Goal: Information Seeking & Learning: Learn about a topic

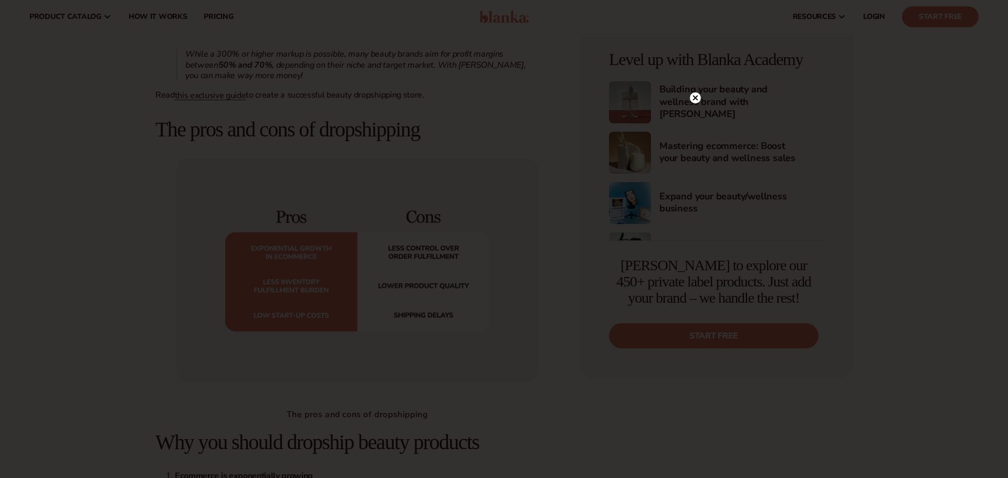
scroll to position [1076, 0]
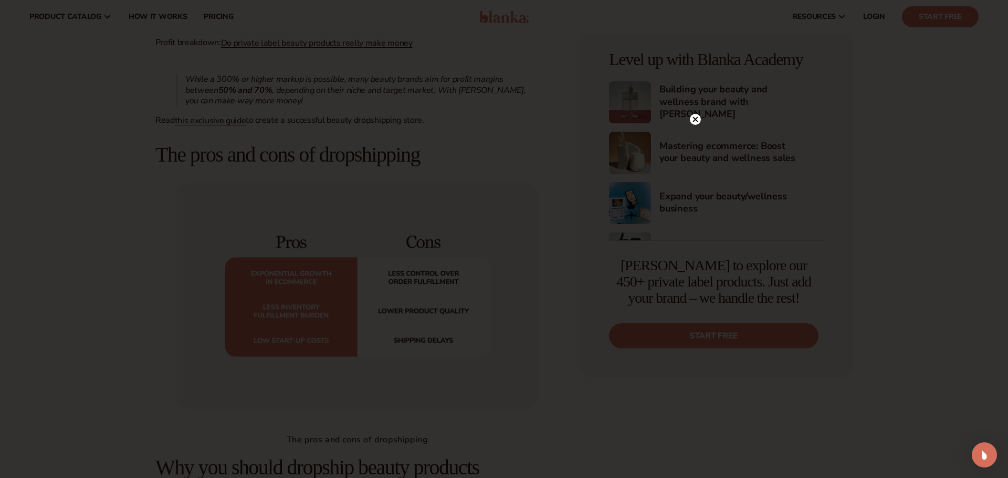
click at [698, 121] on circle at bounding box center [695, 119] width 11 height 11
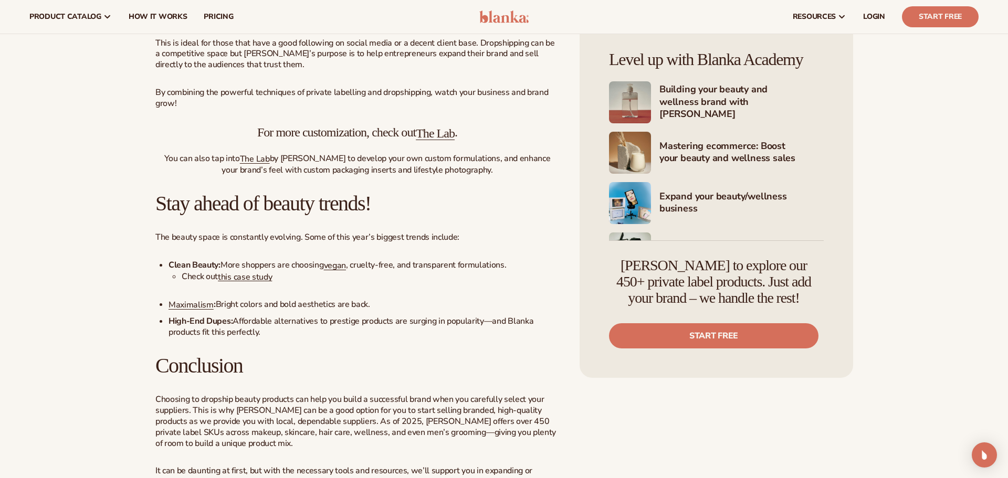
scroll to position [0, 0]
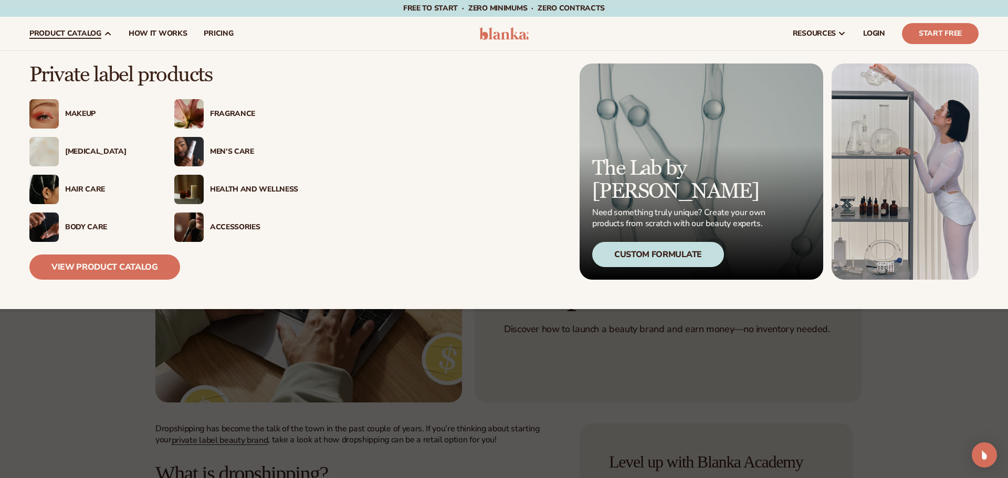
click at [87, 185] on div "Hair Care" at bounding box center [109, 189] width 88 height 9
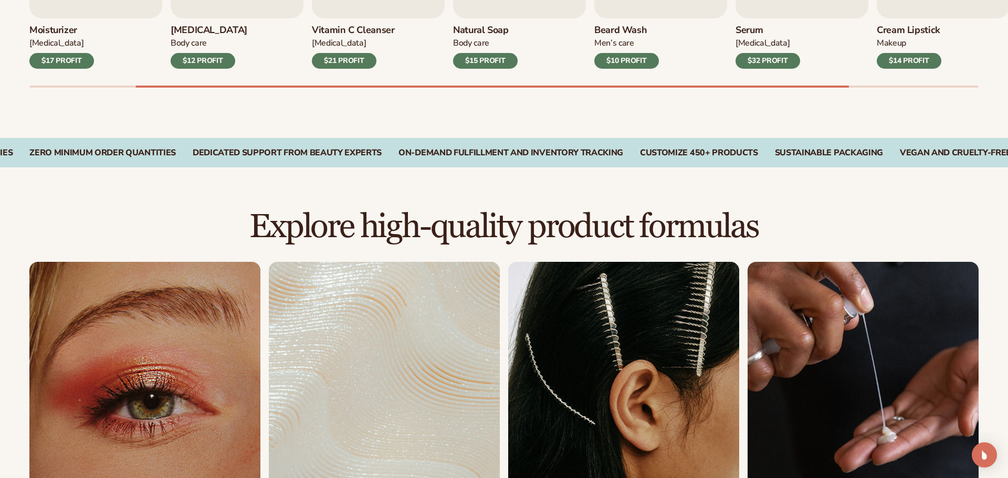
scroll to position [529, 0]
